Goal: Task Accomplishment & Management: Use online tool/utility

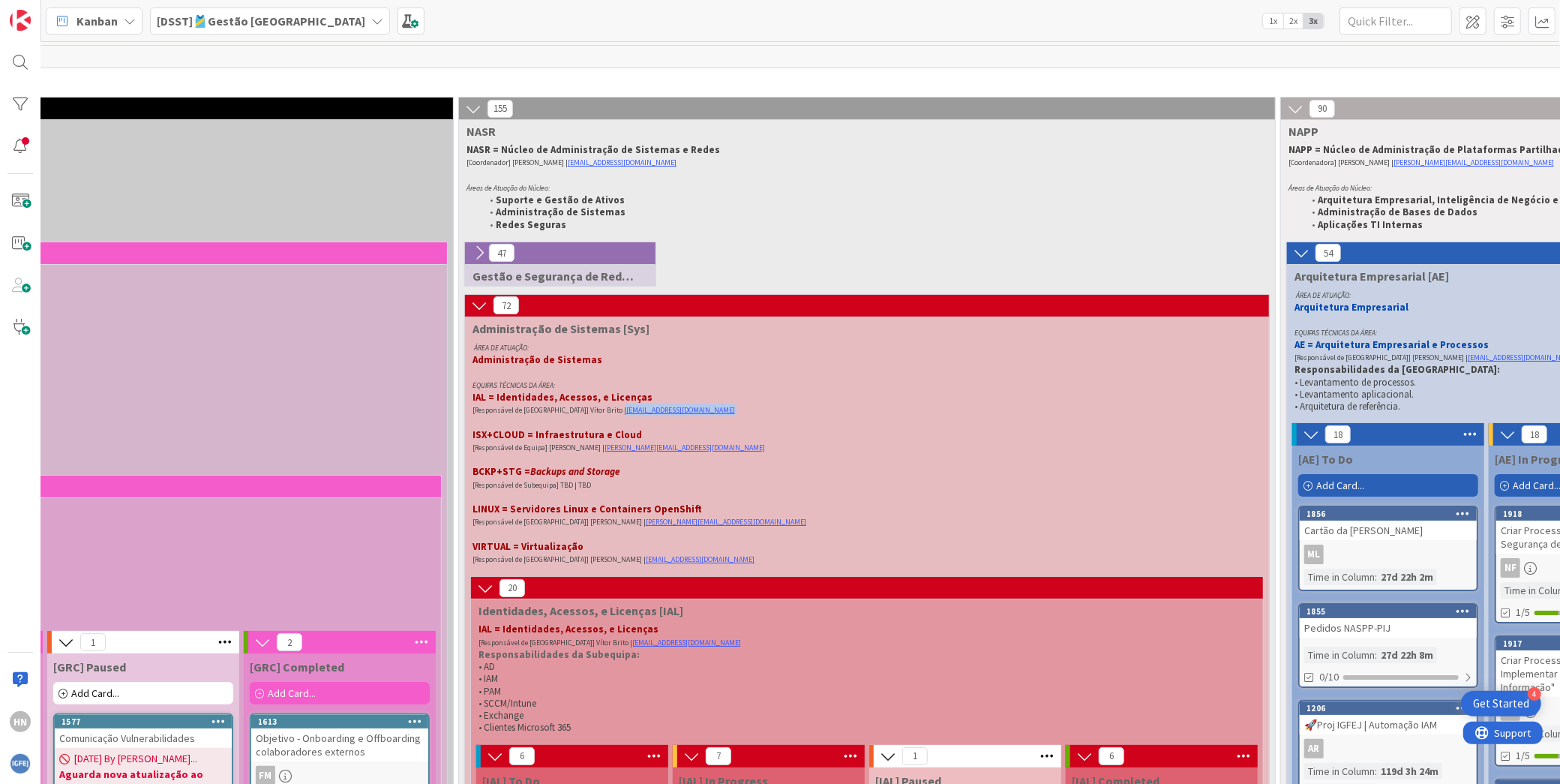
scroll to position [167, 416]
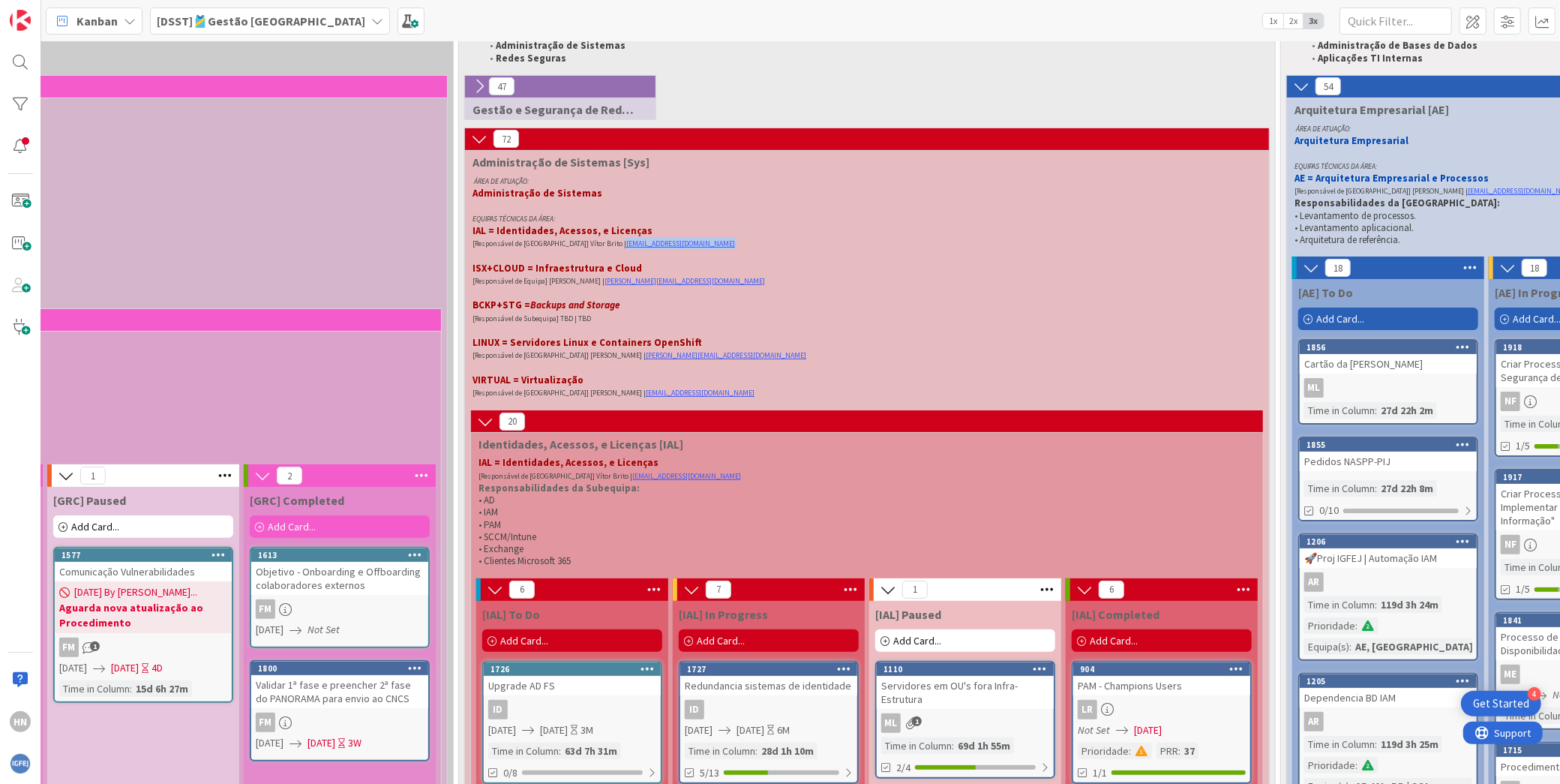
click at [684, 248] on p "[Responsável de Equipa] Vítor Brito | vitor.m.brito@igfej.mj.pt" at bounding box center [858, 244] width 771 height 13
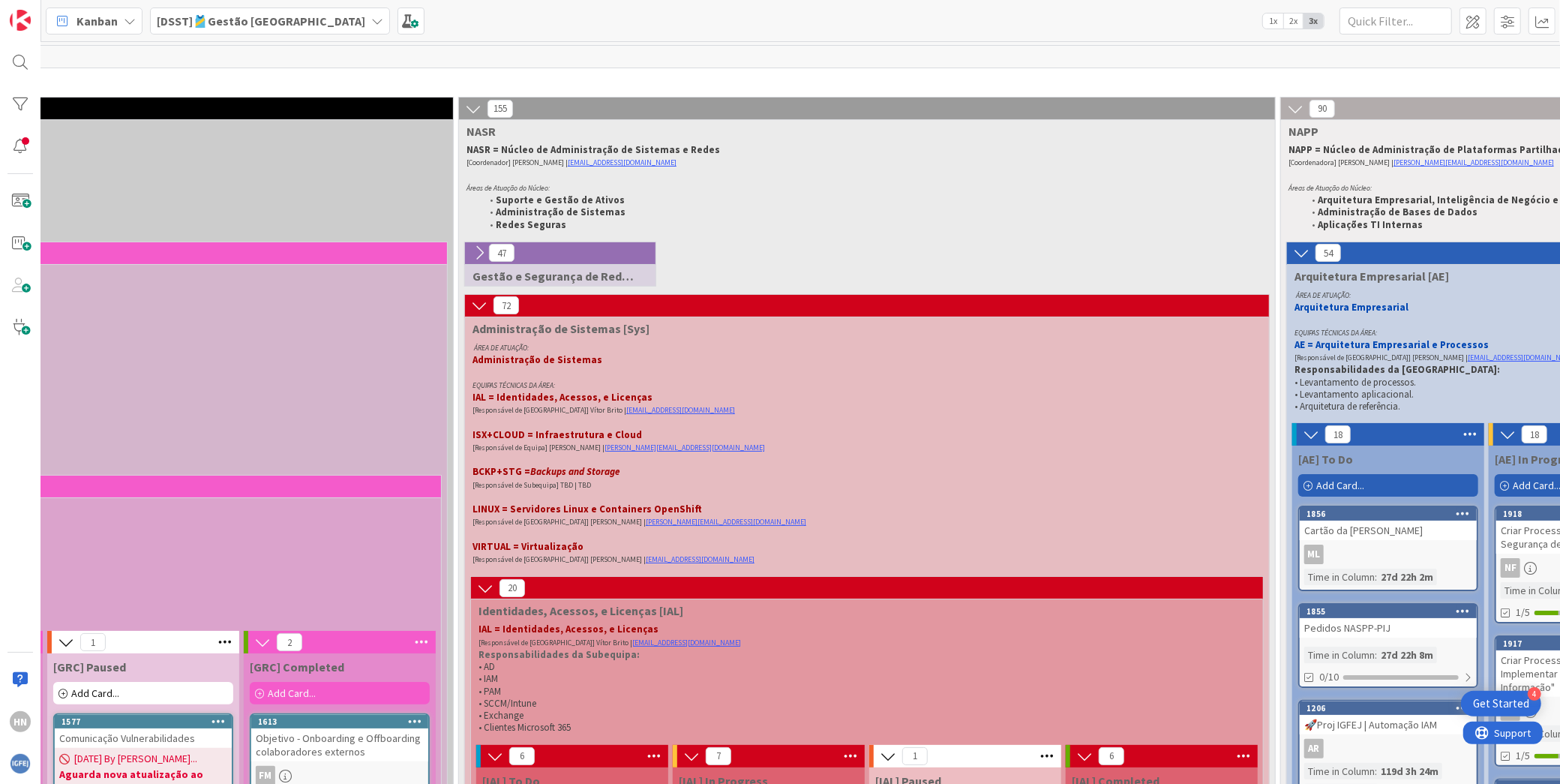
click at [497, 22] on div "Kanban [DSST]🎽Gestão Equipas 1x 2x 3x" at bounding box center [800, 20] width 1519 height 41
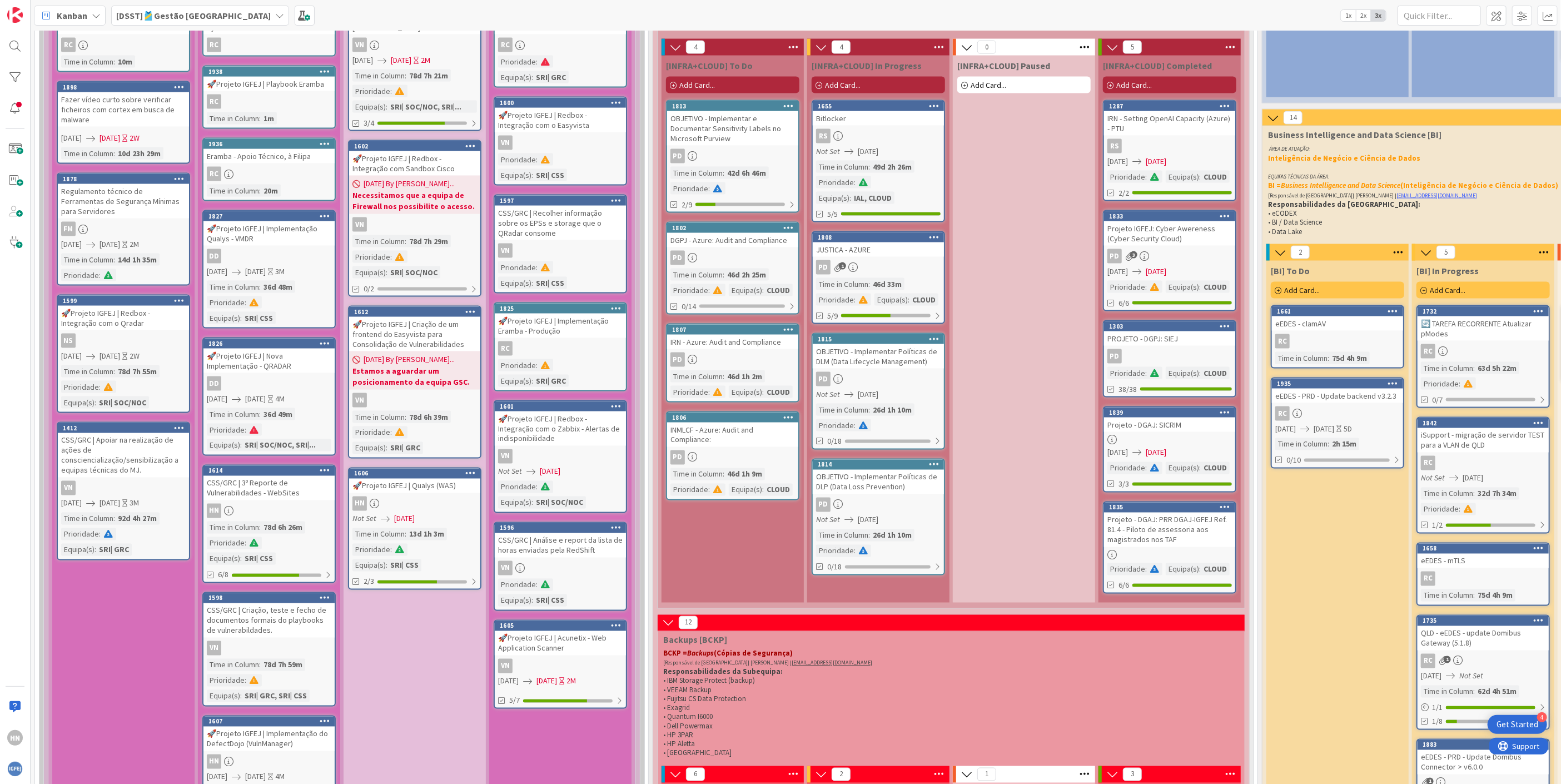
scroll to position [1451, 0]
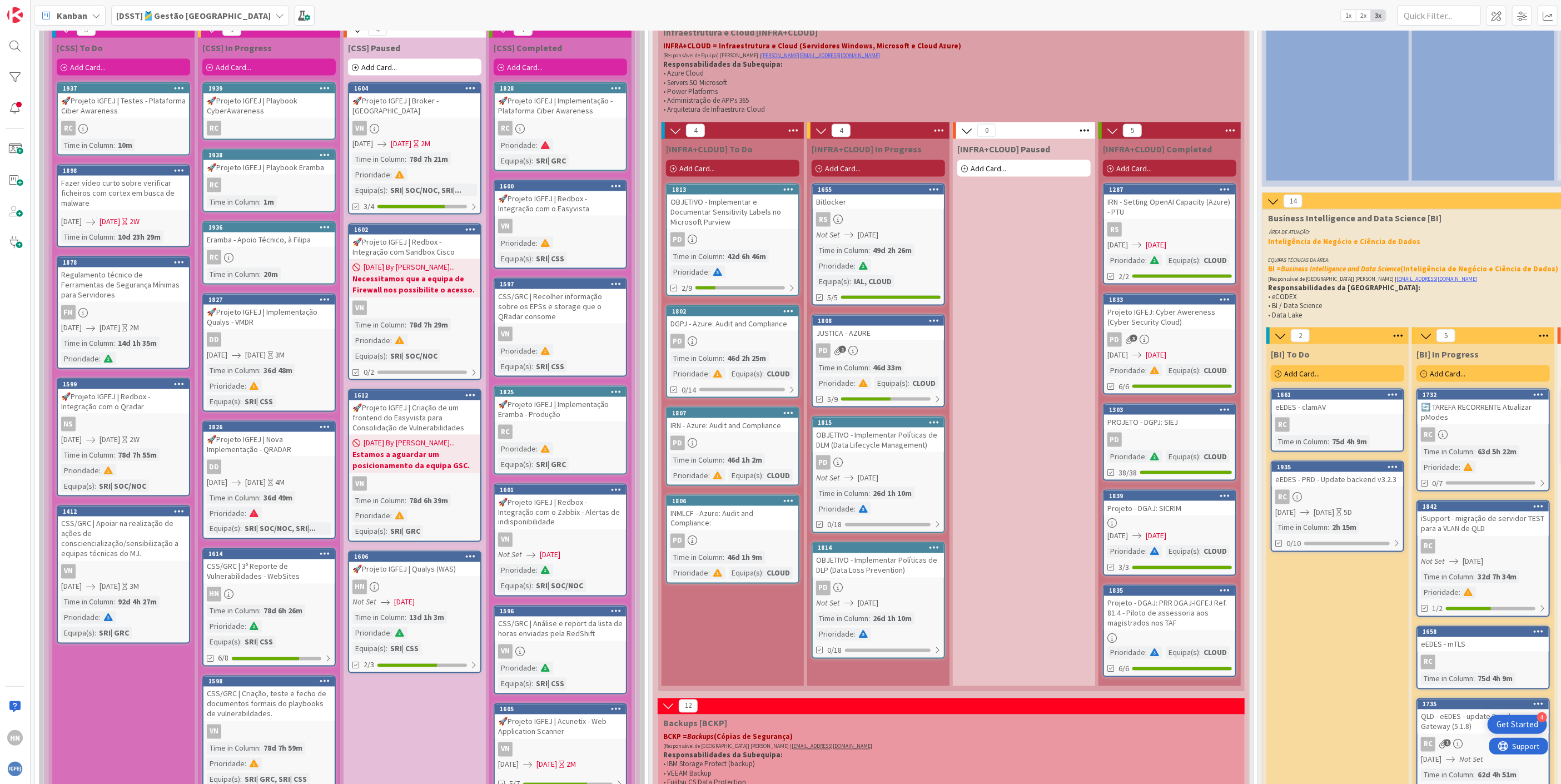
click at [425, 562] on div "🚀Projeto IGFEJ | Qualys (WAS)" at bounding box center [414, 569] width 131 height 15
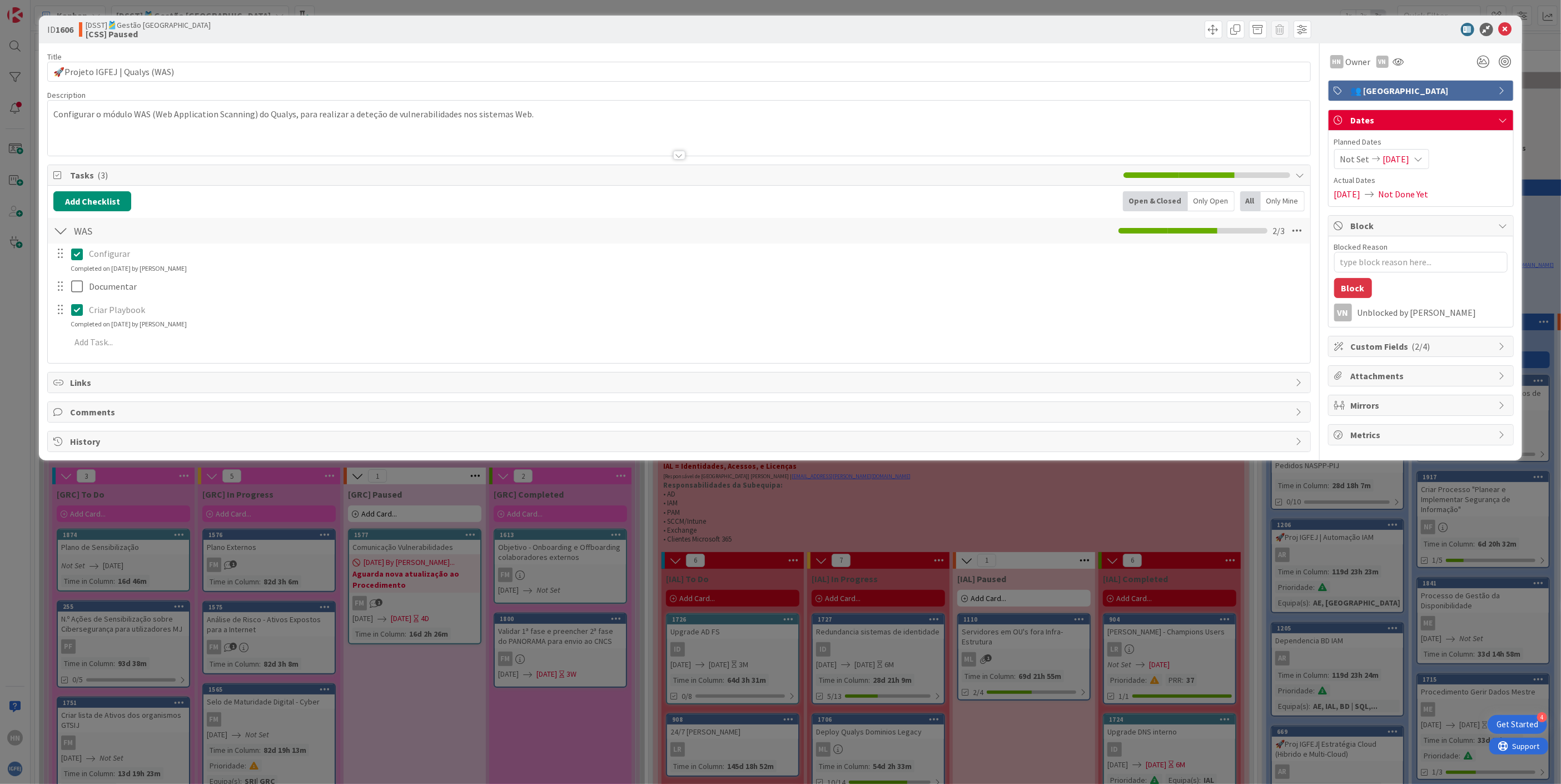
type textarea "x"
click at [1410, 164] on span "[DATE]" at bounding box center [1396, 159] width 27 height 13
click at [1359, 339] on td "31" at bounding box center [1357, 339] width 22 height 21
type input "[DATE]"
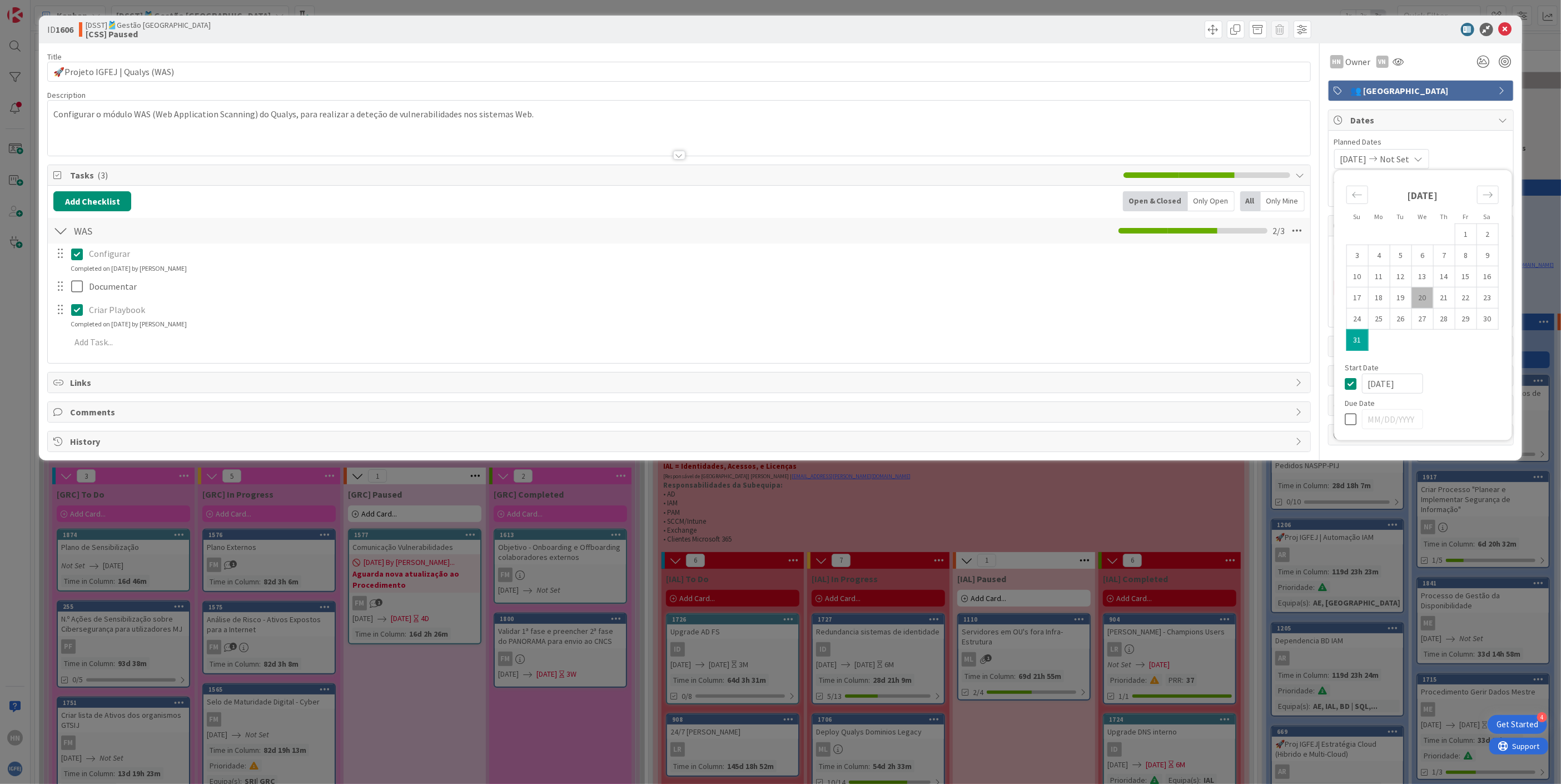
type textarea "x"
click at [1483, 158] on div "[DATE] Not Set Su Mo Tu We Th Fr Sa [DATE] 1 2 3 4 5 6 7 8 9 10 11 12 13 14 15 …" at bounding box center [1421, 159] width 173 height 20
click at [1504, 24] on icon at bounding box center [1505, 30] width 13 height 13
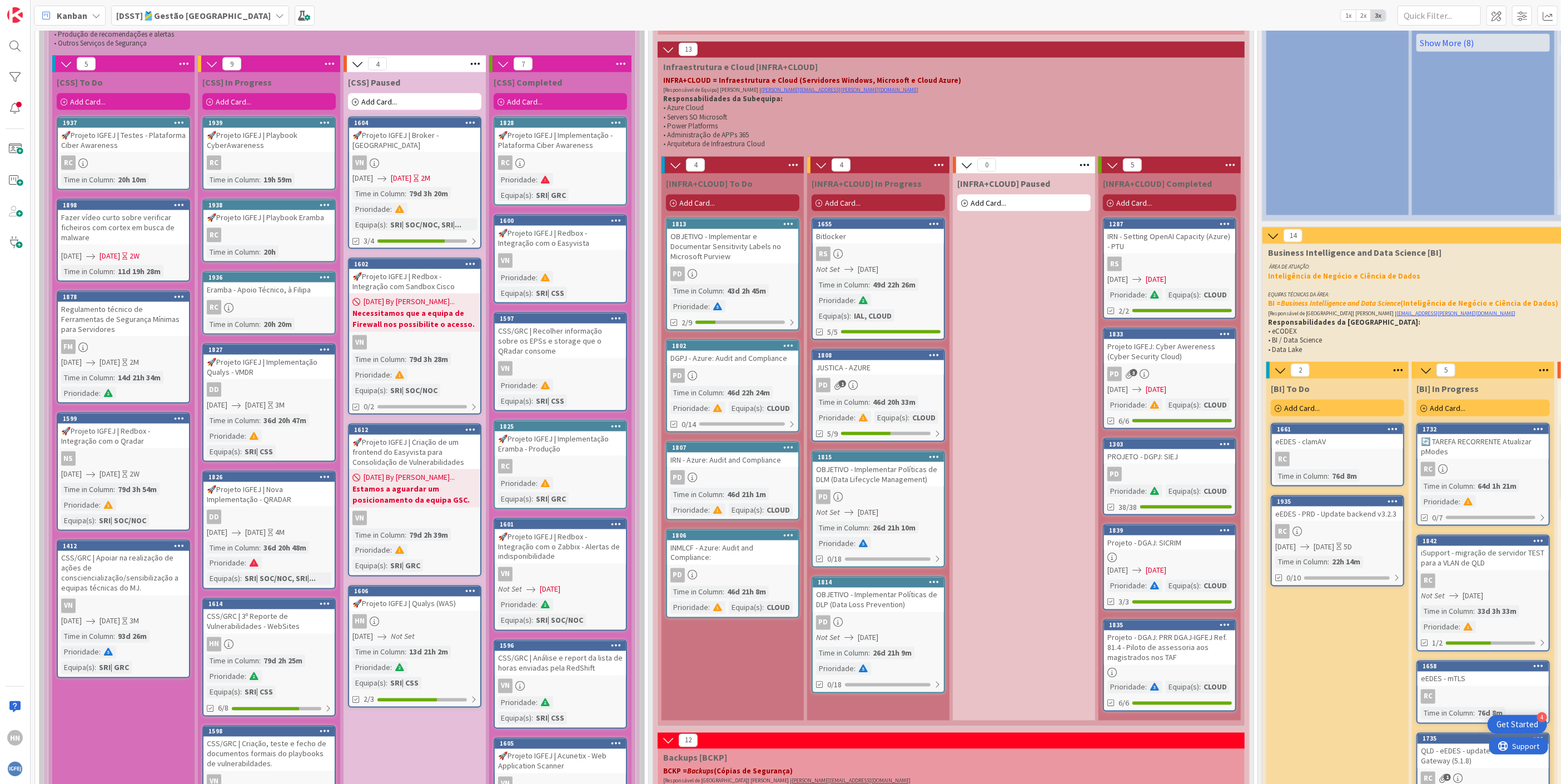
scroll to position [1500, 0]
